Goal: Task Accomplishment & Management: Complete application form

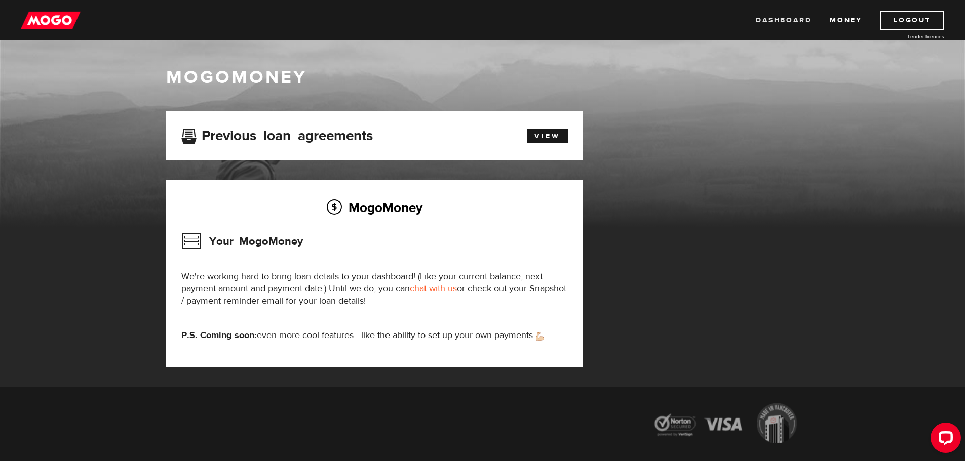
click at [793, 21] on link "Dashboard" at bounding box center [784, 20] width 56 height 19
click at [843, 19] on link "Money" at bounding box center [846, 20] width 32 height 19
click at [58, 21] on img at bounding box center [51, 20] width 60 height 19
click at [788, 22] on link "Dashboard" at bounding box center [784, 20] width 56 height 19
click at [948, 447] on button "Open LiveChat chat widget" at bounding box center [945, 438] width 30 height 30
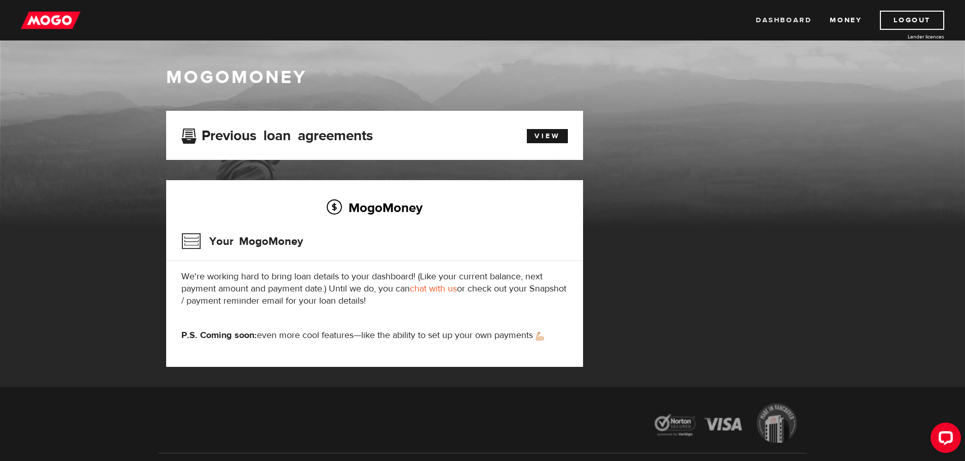
click at [799, 18] on link "Dashboard" at bounding box center [784, 20] width 56 height 19
